Goal: Use online tool/utility: Utilize a website feature to perform a specific function

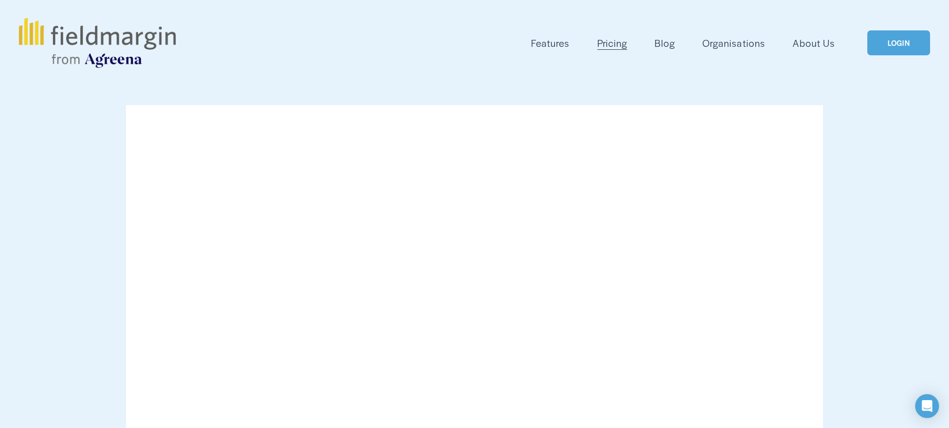
click at [882, 41] on link "LOGIN" at bounding box center [898, 42] width 63 height 25
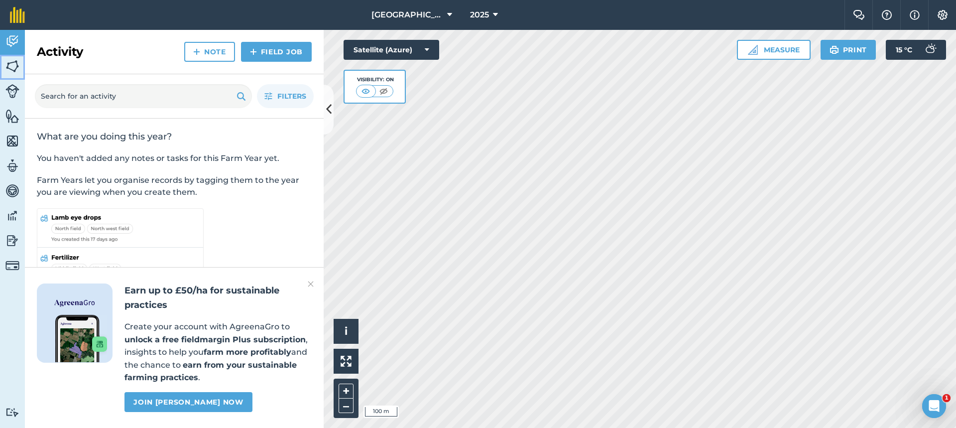
click at [13, 68] on img at bounding box center [12, 66] width 14 height 15
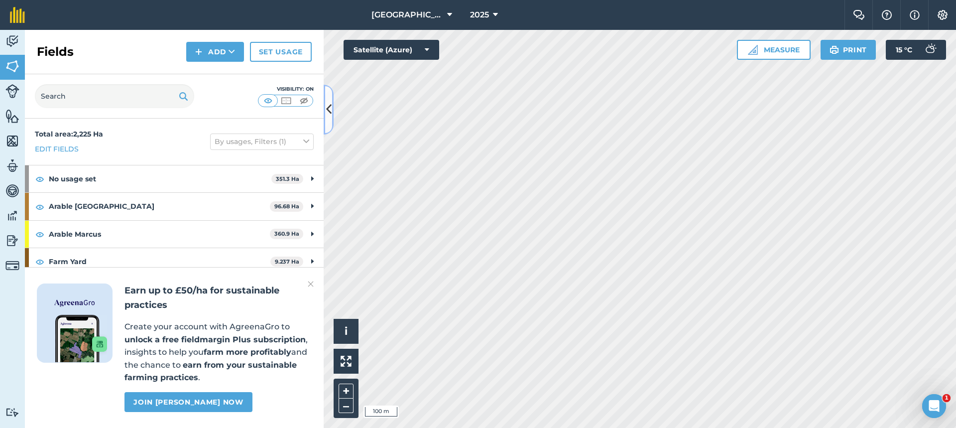
click at [326, 109] on icon at bounding box center [328, 109] width 5 height 17
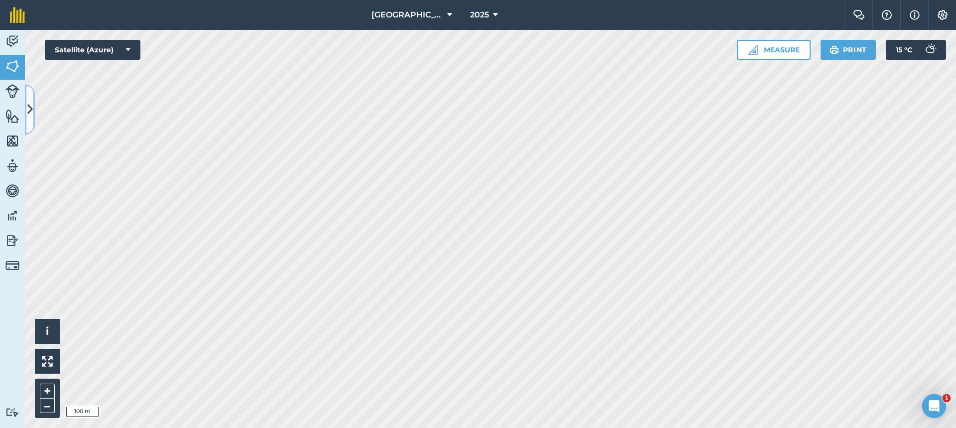
click at [30, 108] on icon at bounding box center [29, 109] width 5 height 17
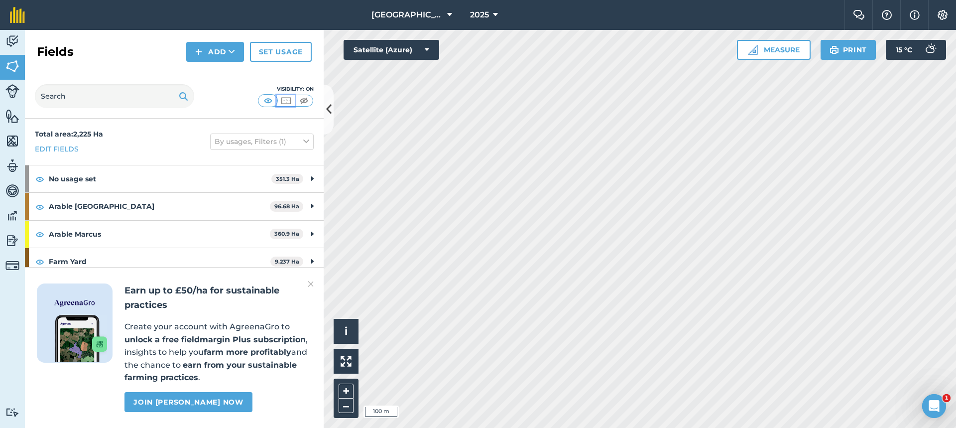
click at [284, 99] on img at bounding box center [286, 101] width 12 height 10
click at [330, 106] on icon at bounding box center [328, 109] width 5 height 17
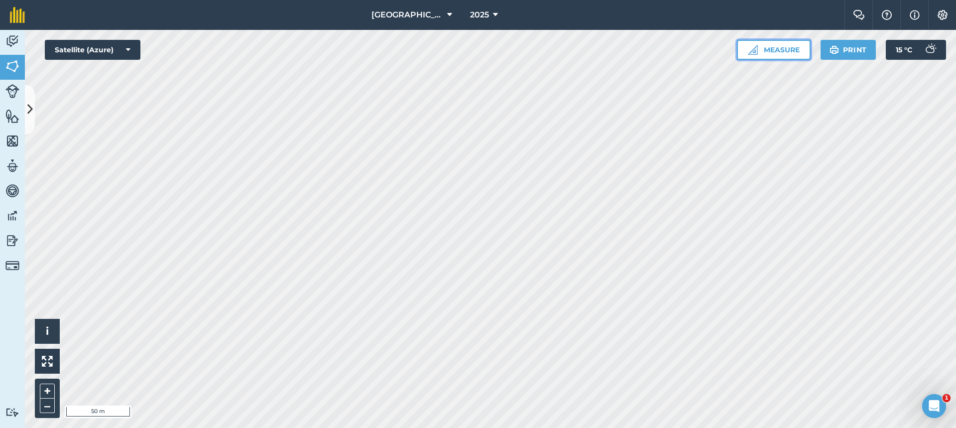
click at [758, 50] on button "Measure" at bounding box center [774, 50] width 74 height 20
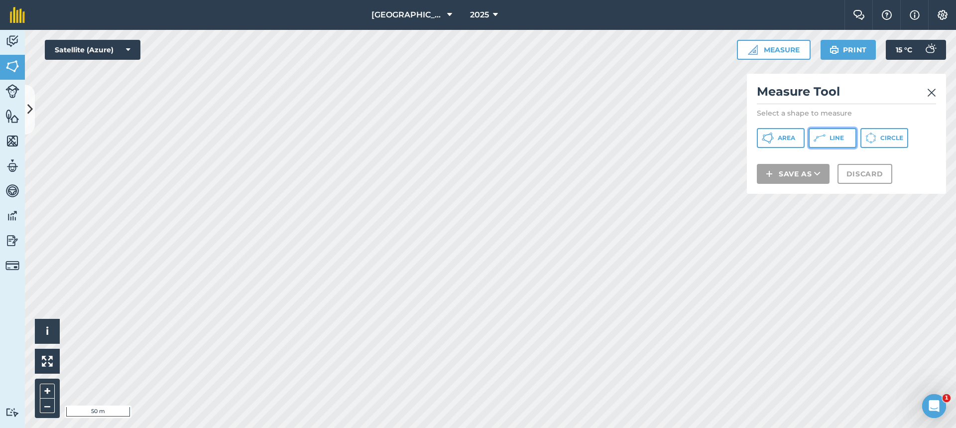
click at [816, 138] on icon at bounding box center [820, 138] width 12 height 12
